Goal: Navigation & Orientation: Find specific page/section

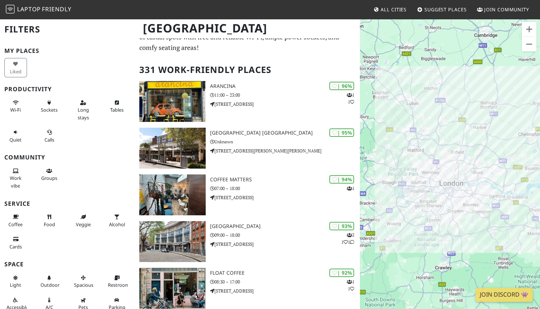
scroll to position [29, 0]
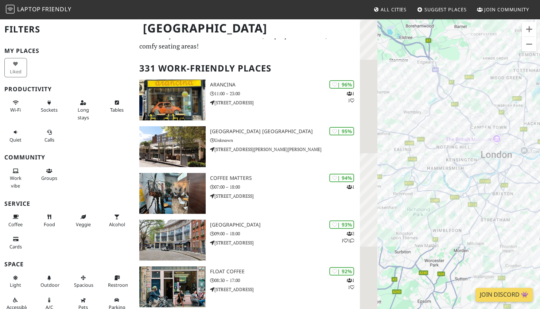
drag, startPoint x: 418, startPoint y: 203, endPoint x: 504, endPoint y: 293, distance: 125.2
click at [504, 279] on body "Laptop Friendly All Cities Suggest Places Join Community [GEOGRAPHIC_DATA] Filt…" at bounding box center [270, 125] width 540 height 309
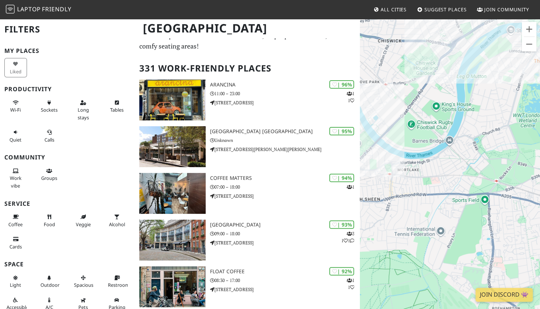
drag, startPoint x: 463, startPoint y: 156, endPoint x: 394, endPoint y: 204, distance: 84.5
click at [394, 204] on div "To navigate, press the arrow keys." at bounding box center [450, 172] width 180 height 309
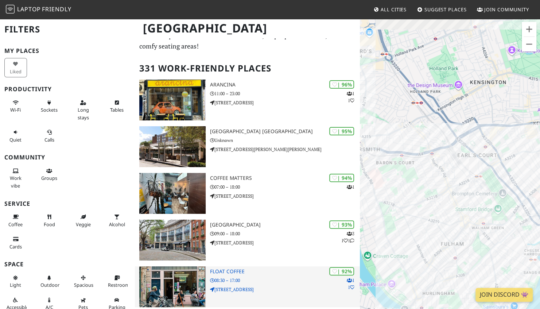
drag, startPoint x: 450, startPoint y: 164, endPoint x: 291, endPoint y: 271, distance: 191.8
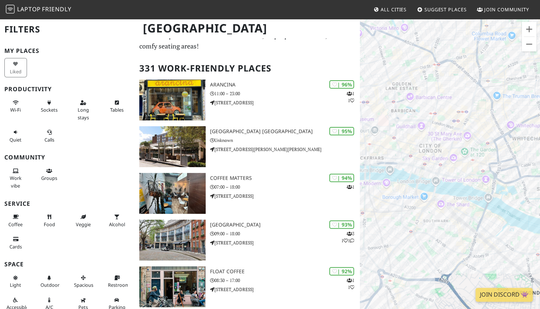
drag, startPoint x: 507, startPoint y: 184, endPoint x: 545, endPoint y: 181, distance: 37.6
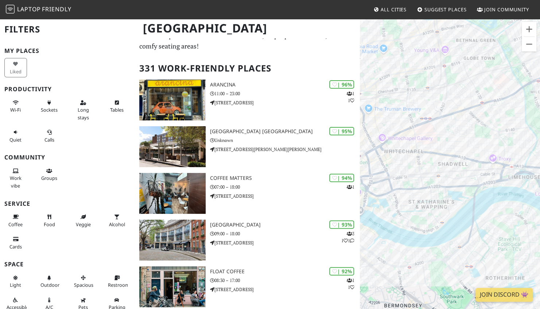
drag, startPoint x: 545, startPoint y: 181, endPoint x: 375, endPoint y: 168, distance: 169.9
click at [375, 168] on div "To navigate, press the arrow keys." at bounding box center [450, 172] width 180 height 309
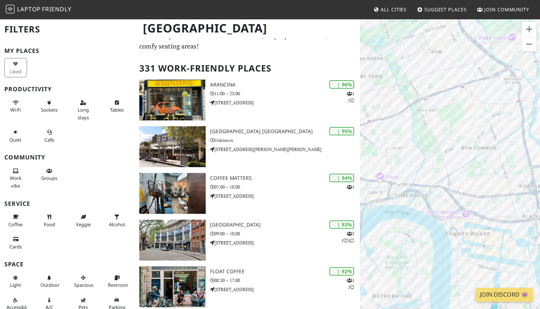
drag, startPoint x: 472, startPoint y: 171, endPoint x: 362, endPoint y: 185, distance: 110.9
click at [362, 185] on div "To navigate, press the arrow keys." at bounding box center [450, 172] width 180 height 309
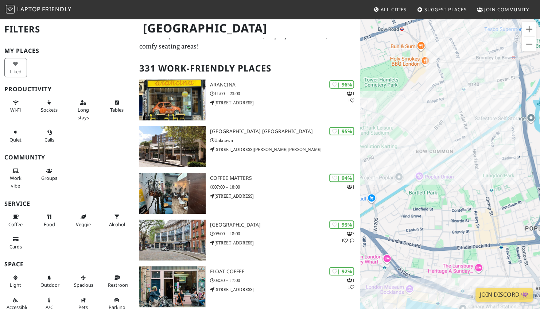
drag, startPoint x: 504, startPoint y: 160, endPoint x: 463, endPoint y: 208, distance: 62.8
click at [463, 208] on div "To navigate, press the arrow keys." at bounding box center [450, 172] width 180 height 309
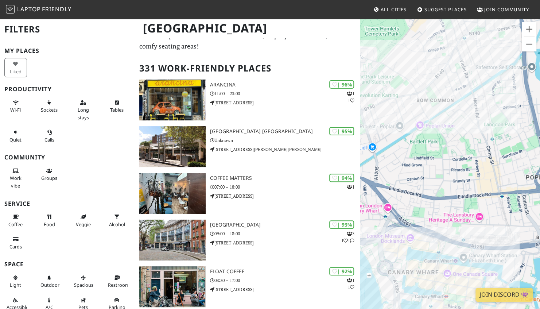
drag, startPoint x: 472, startPoint y: 136, endPoint x: 464, endPoint y: 199, distance: 62.8
click at [464, 199] on div "To navigate, press the arrow keys." at bounding box center [450, 172] width 180 height 309
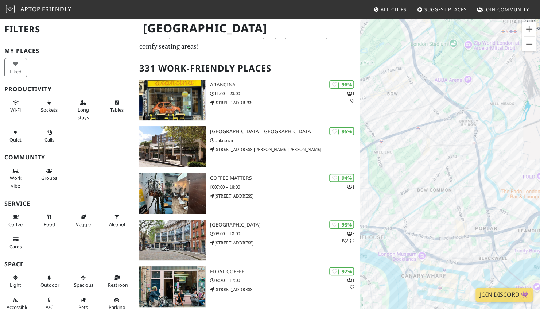
drag, startPoint x: 451, startPoint y: 257, endPoint x: 453, endPoint y: 189, distance: 68.5
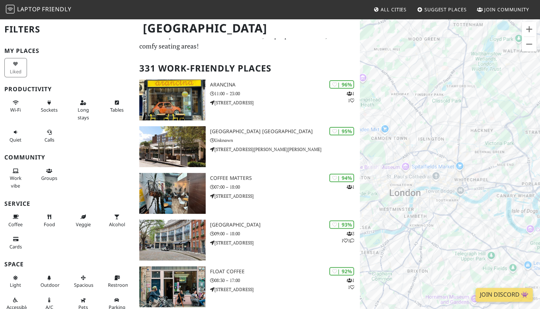
drag, startPoint x: 445, startPoint y: 201, endPoint x: 546, endPoint y: 201, distance: 100.9
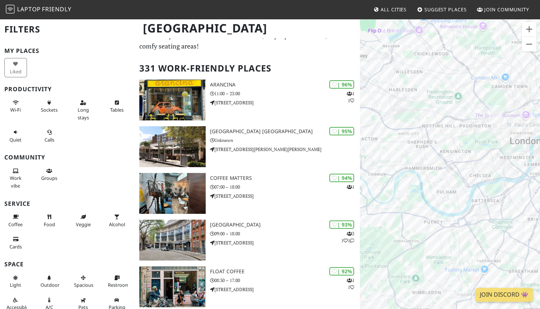
drag, startPoint x: 545, startPoint y: 201, endPoint x: 498, endPoint y: 125, distance: 89.0
click at [498, 125] on img at bounding box center [495, 114] width 20 height 24
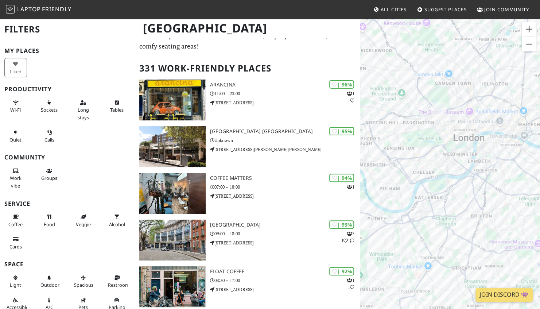
drag, startPoint x: 481, startPoint y: 130, endPoint x: 420, endPoint y: 130, distance: 61.2
click at [420, 130] on div "To navigate, press the arrow keys." at bounding box center [450, 172] width 180 height 309
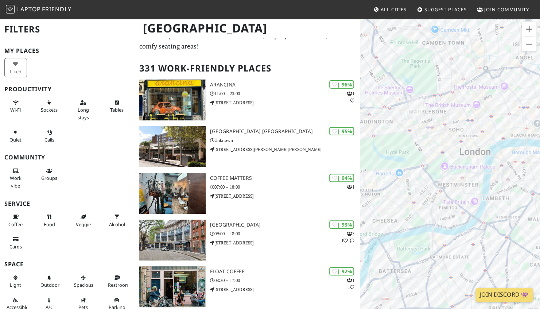
drag, startPoint x: 419, startPoint y: 174, endPoint x: 419, endPoint y: 209, distance: 34.6
click at [419, 209] on div "To navigate, press the arrow keys." at bounding box center [450, 172] width 180 height 309
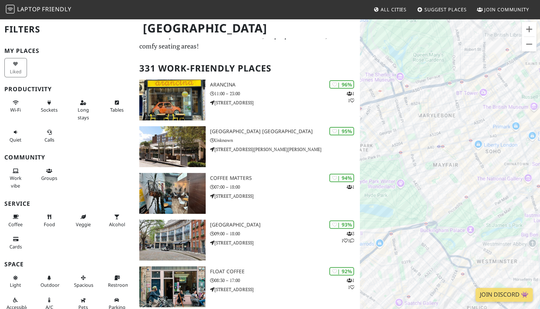
drag, startPoint x: 431, startPoint y: 117, endPoint x: 434, endPoint y: 160, distance: 42.4
click at [434, 160] on div "To navigate, press the arrow keys." at bounding box center [450, 172] width 180 height 309
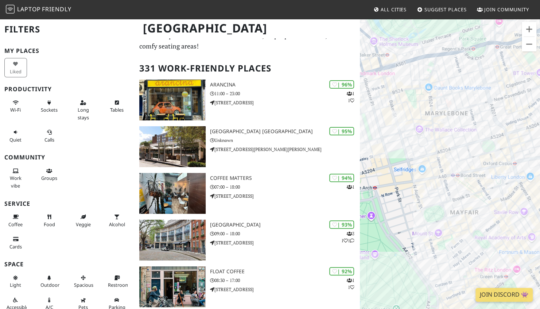
drag, startPoint x: 460, startPoint y: 107, endPoint x: 469, endPoint y: 137, distance: 31.1
click at [469, 137] on div "To navigate, press the arrow keys." at bounding box center [450, 172] width 180 height 309
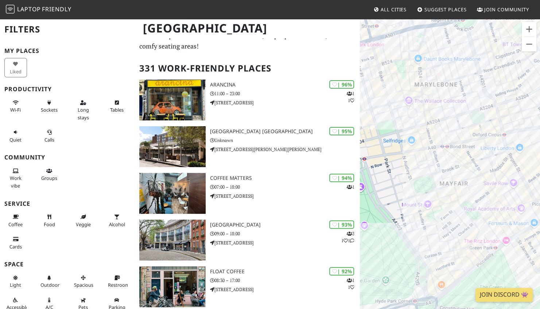
drag, startPoint x: 460, startPoint y: 149, endPoint x: 400, endPoint y: 108, distance: 72.5
click at [400, 108] on div "To navigate, press the arrow keys." at bounding box center [450, 172] width 180 height 309
